Goal: Information Seeking & Learning: Understand process/instructions

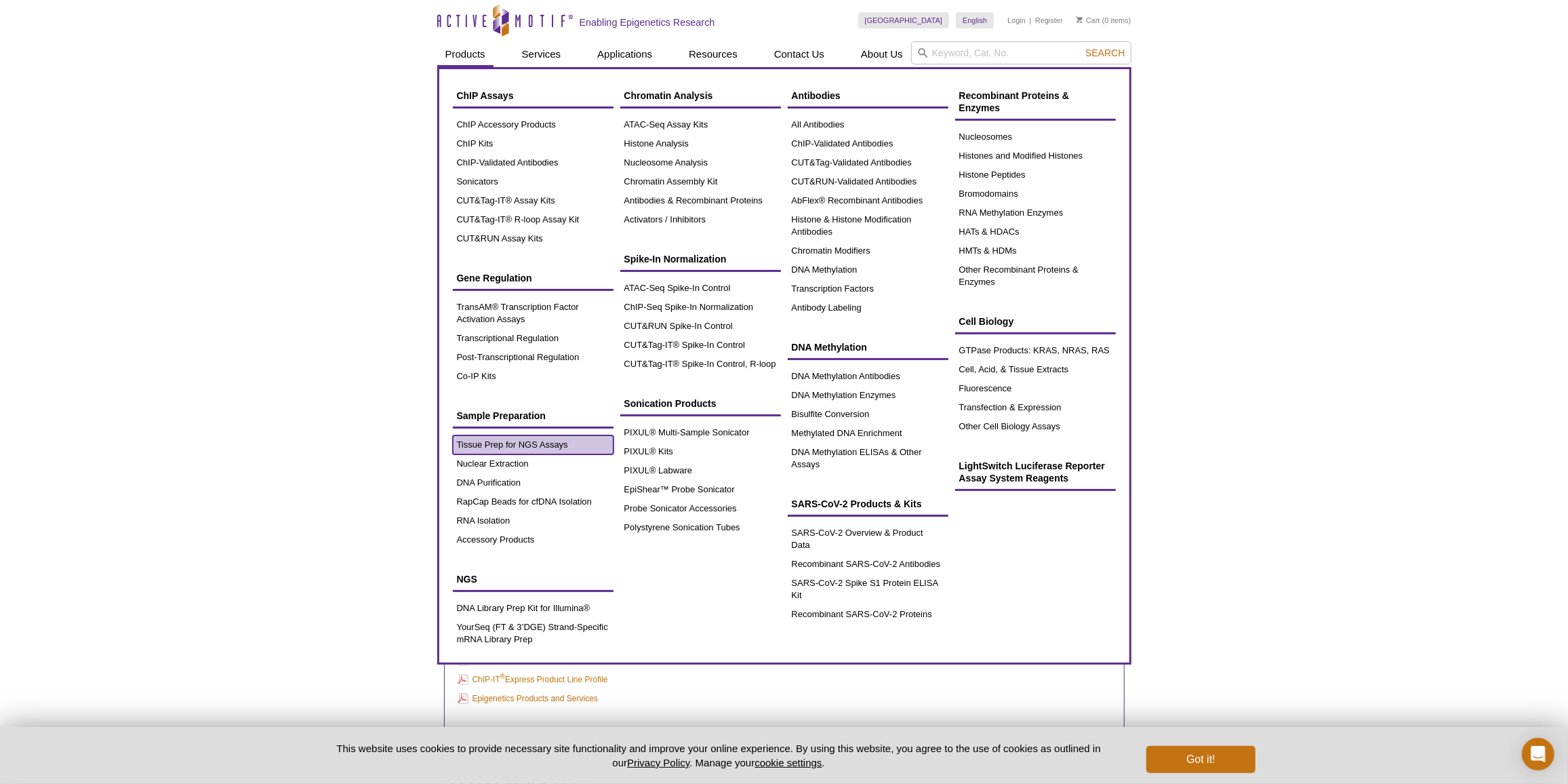
click at [504, 446] on link "Tissue Prep for NGS Assays" at bounding box center [533, 445] width 160 height 19
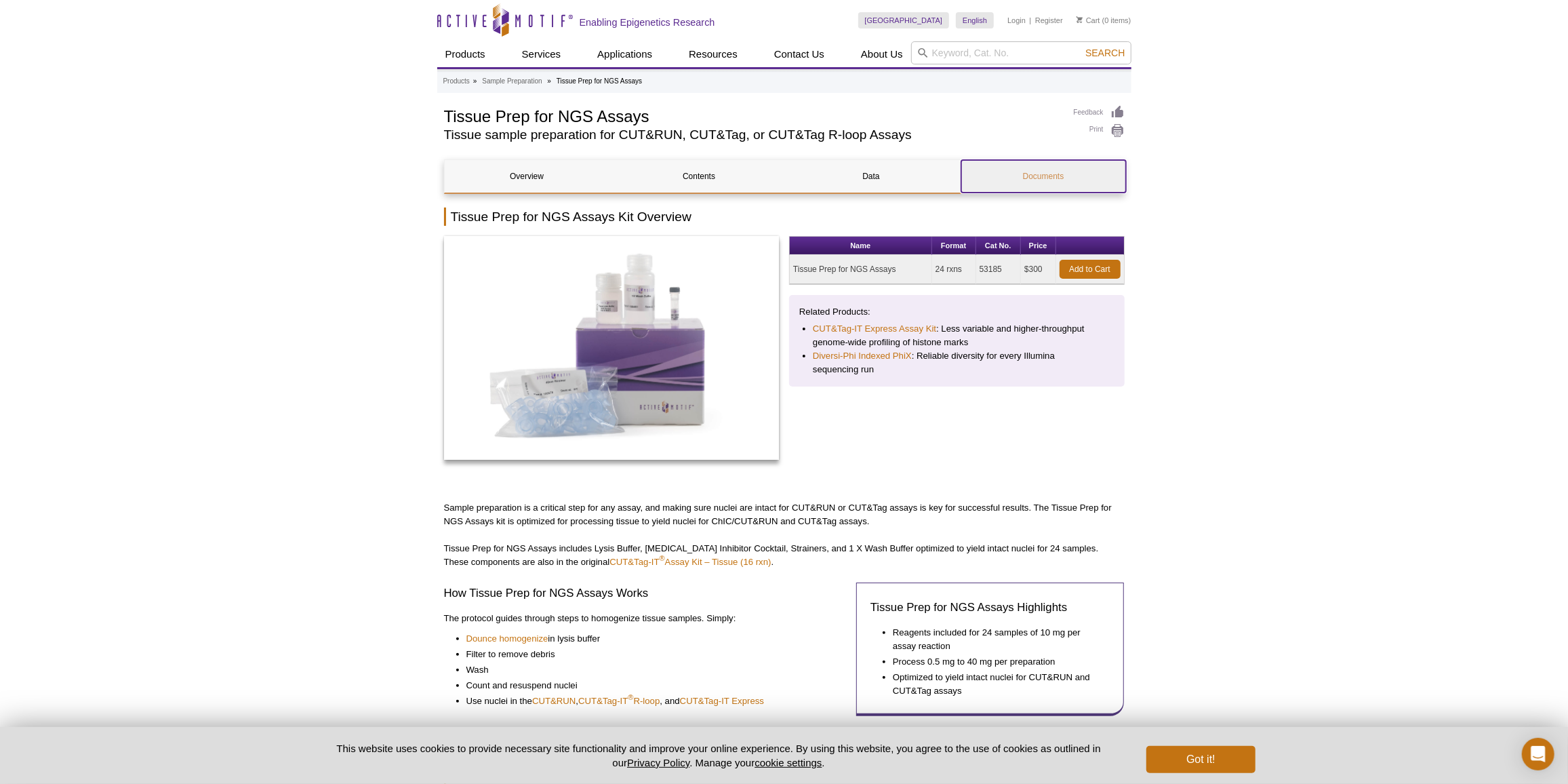
click at [1042, 176] on link "Documents" at bounding box center [1043, 176] width 165 height 32
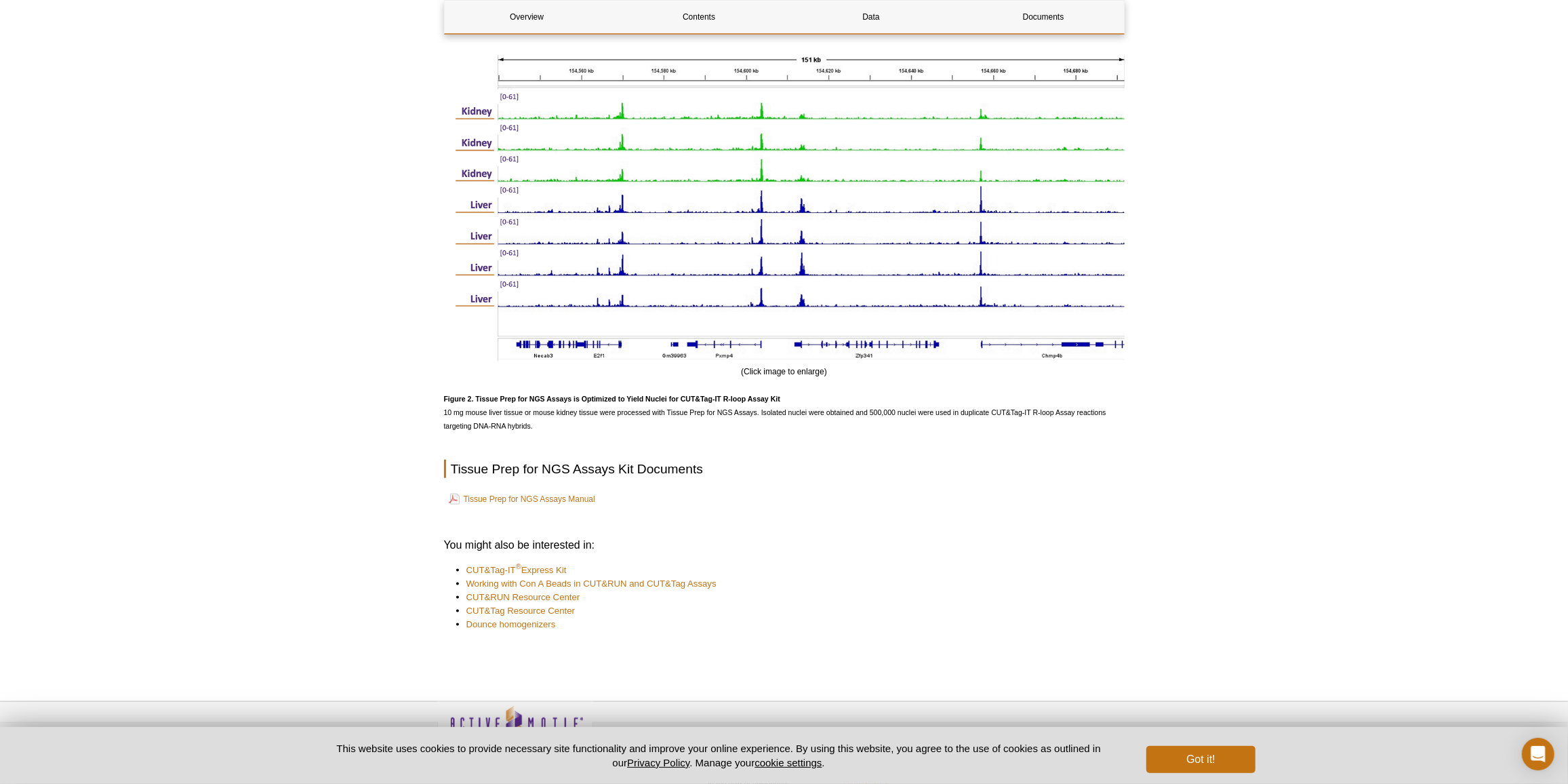
scroll to position [1361, 0]
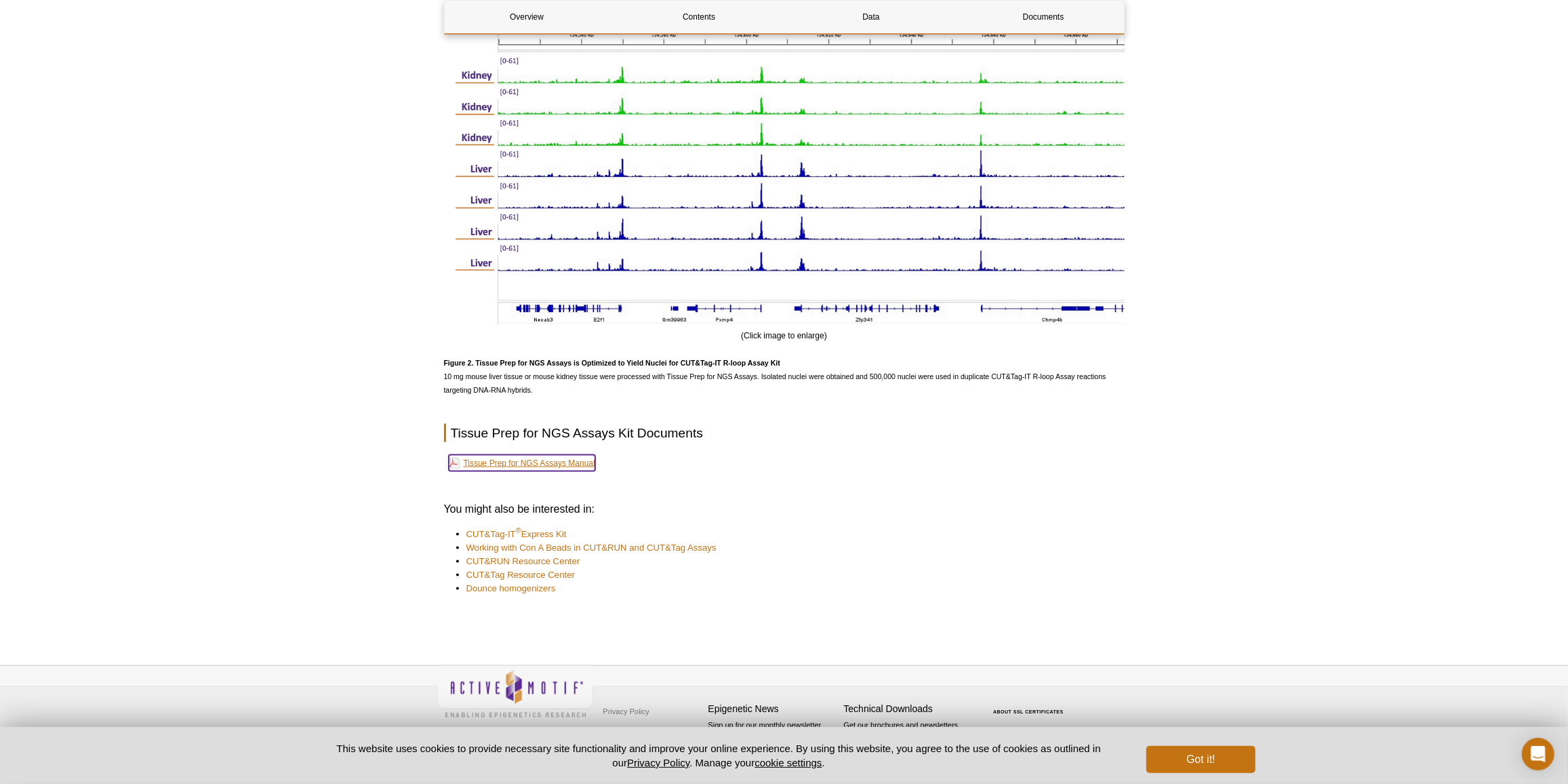
click at [591, 460] on link "Tissue Prep for NGS Assays Manual" at bounding box center [522, 463] width 147 height 16
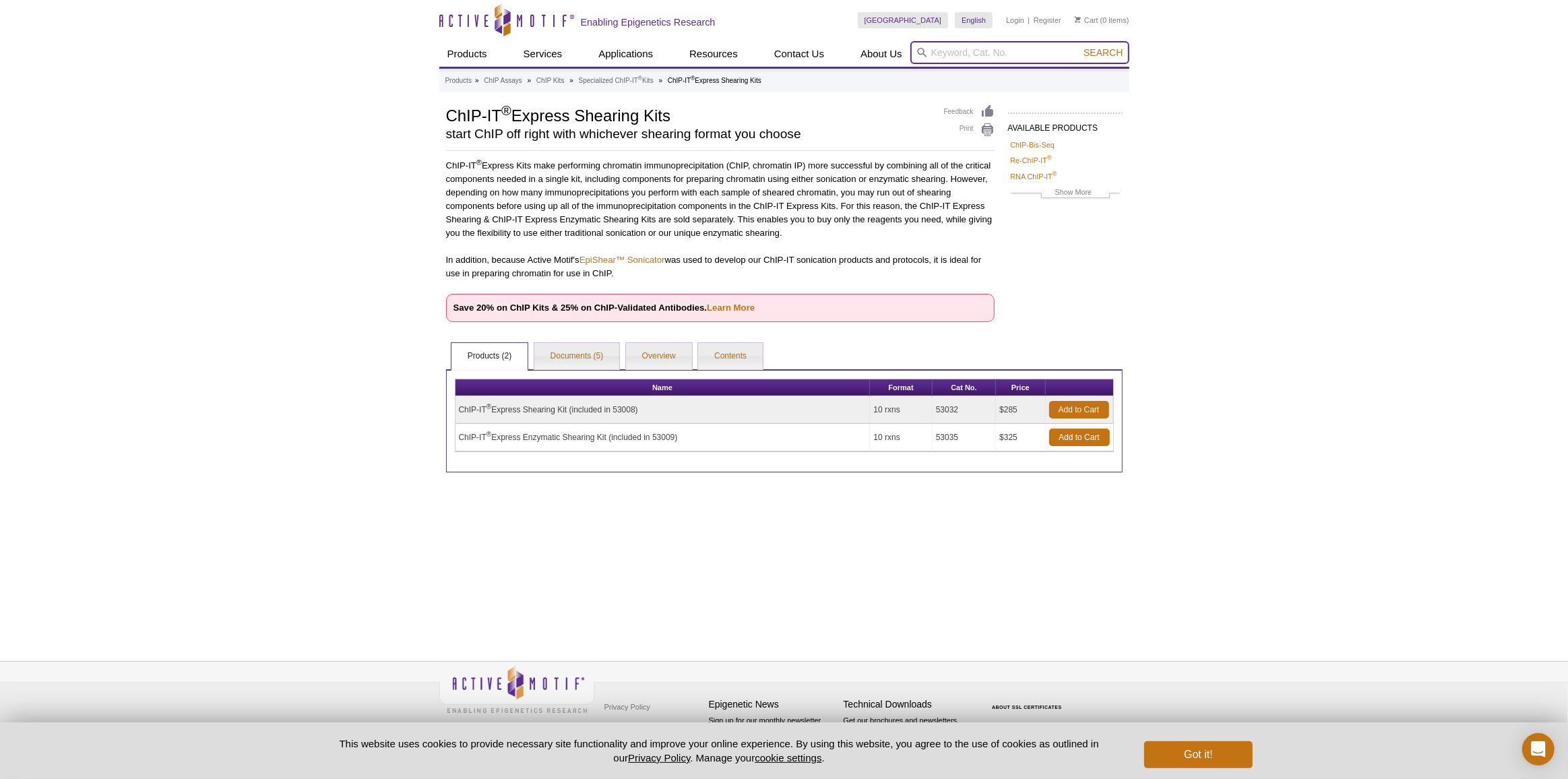
click at [990, 49] on input "search" at bounding box center [1020, 52] width 219 height 23
type input "c"
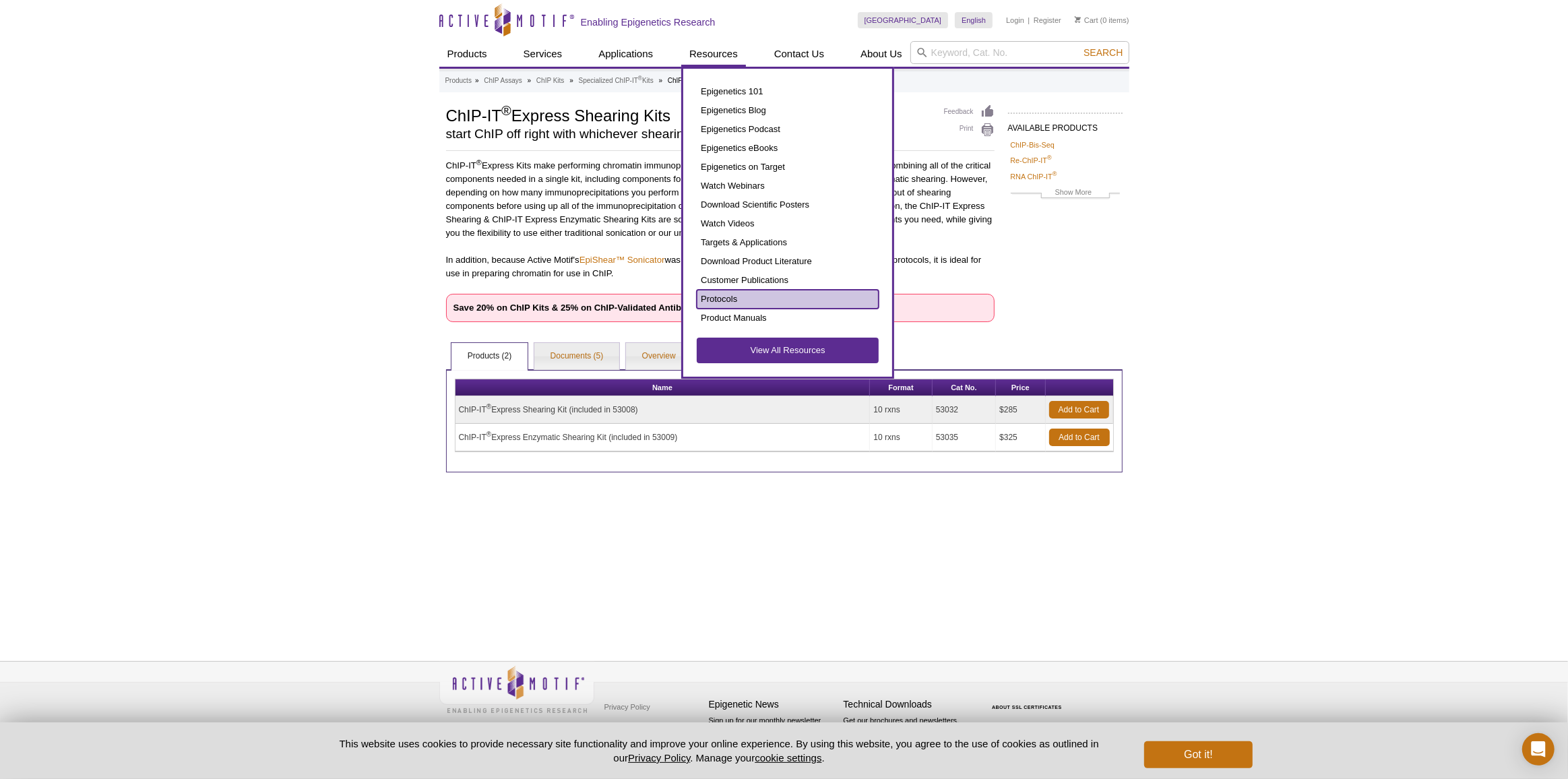
click at [726, 300] on link "Protocols" at bounding box center [787, 299] width 182 height 19
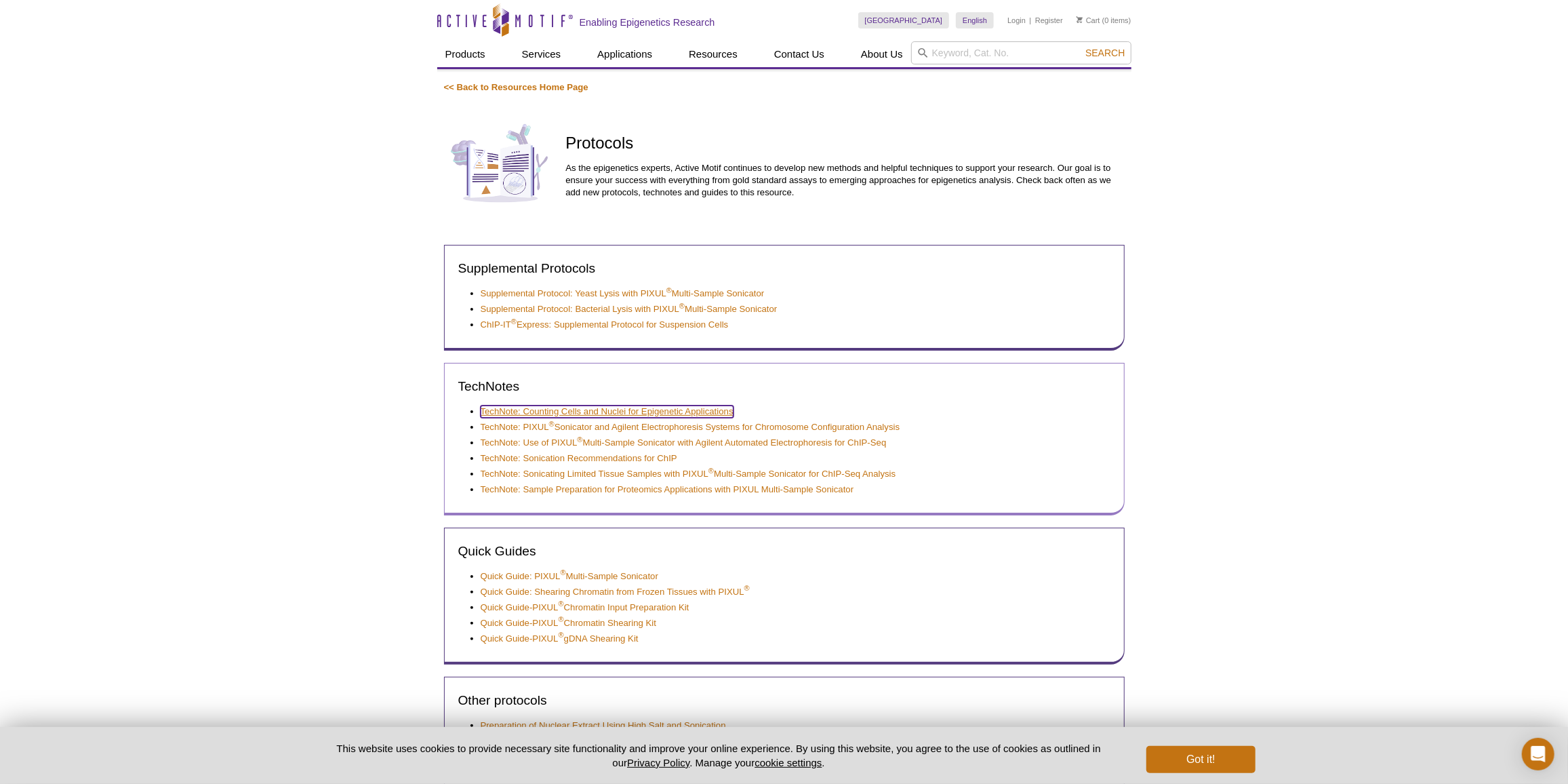
click at [656, 410] on link "TechNote: Counting Cells and Nuclei for Epigenetic Applications" at bounding box center [607, 412] width 253 height 12
